Goal: Find specific page/section: Find specific page/section

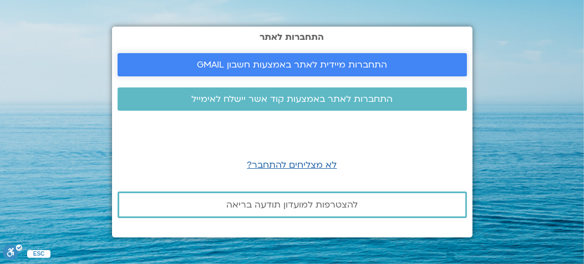
click at [228, 63] on span "התחברות מיידית לאתר באמצעות חשבון GMAIL" at bounding box center [292, 65] width 190 height 10
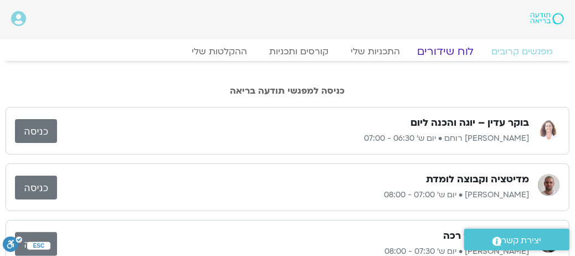
click at [450, 52] on link "לוח שידורים" at bounding box center [446, 51] width 83 height 13
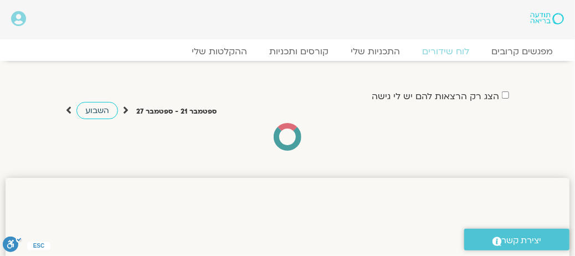
click at [87, 114] on span "השבוע" at bounding box center [97, 110] width 24 height 11
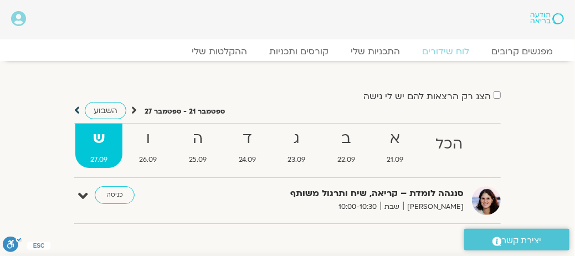
click at [78, 110] on icon at bounding box center [77, 110] width 6 height 11
